Goal: Transaction & Acquisition: Purchase product/service

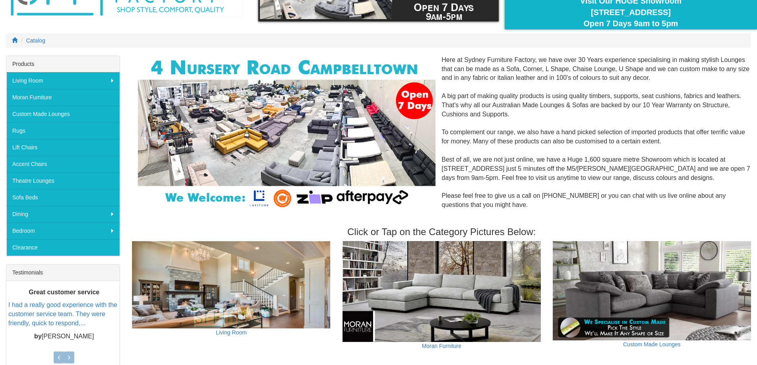
scroll to position [159, 0]
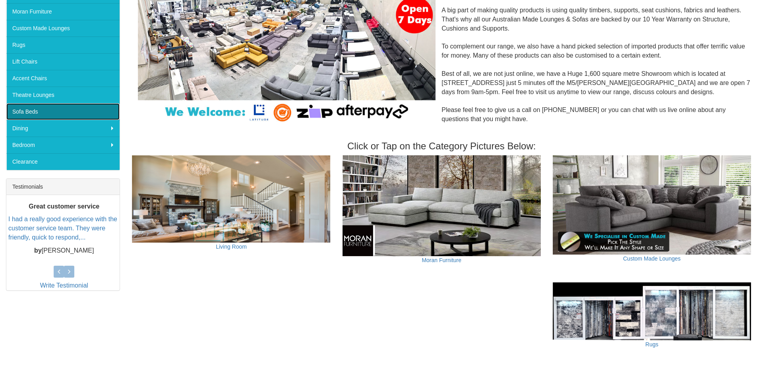
click at [27, 110] on link "Sofa Beds" at bounding box center [62, 111] width 113 height 17
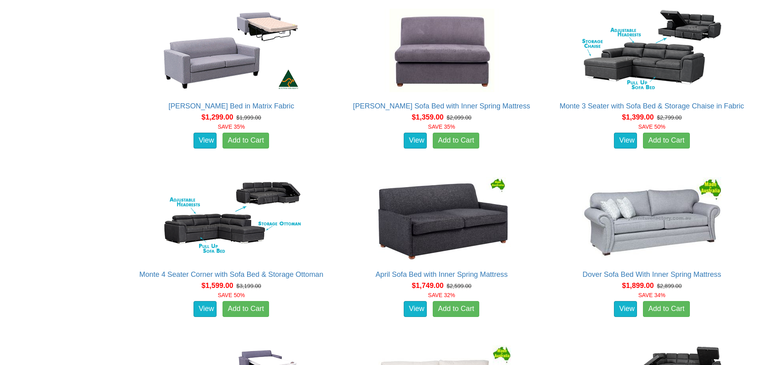
scroll to position [556, 0]
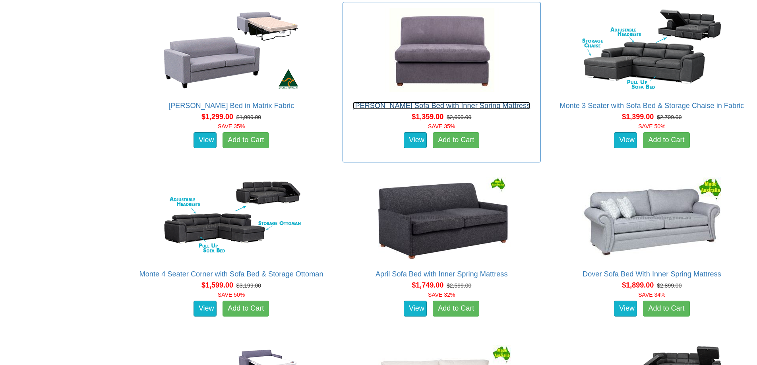
click at [455, 104] on link "[PERSON_NAME] Sofa Bed with Inner Spring Mattress" at bounding box center [441, 106] width 177 height 8
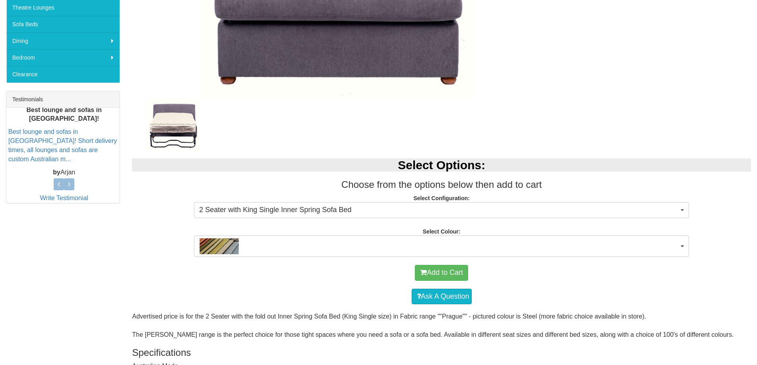
scroll to position [318, 0]
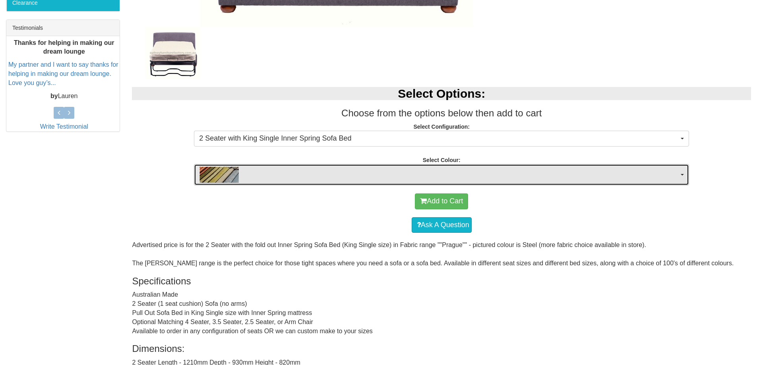
click at [684, 172] on button "button" at bounding box center [441, 174] width 495 height 21
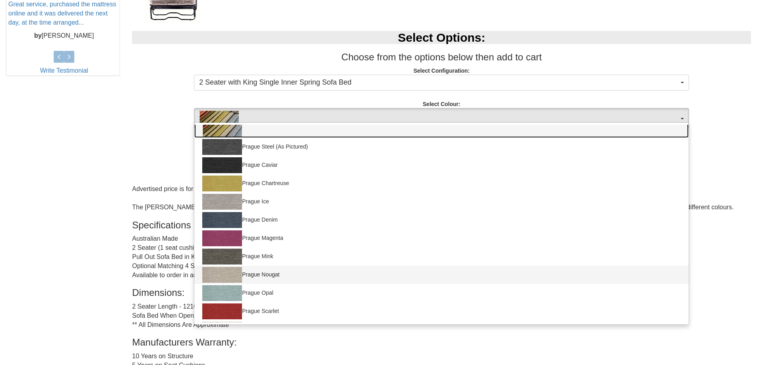
scroll to position [397, 0]
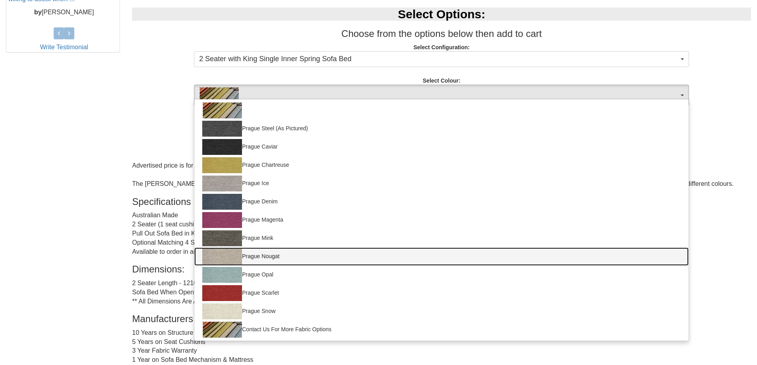
click at [226, 255] on img at bounding box center [222, 257] width 40 height 16
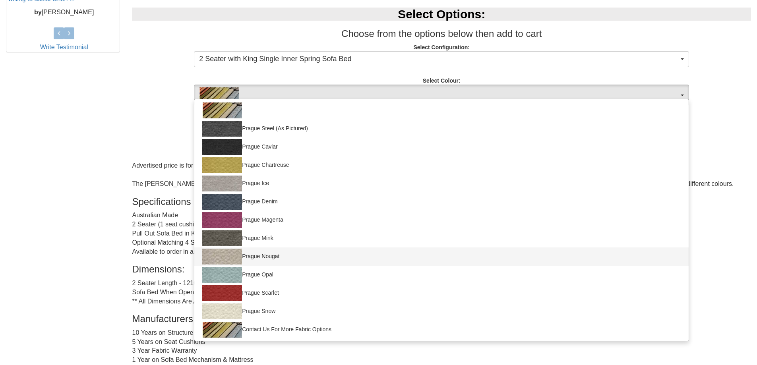
select select "692"
